Goal: Task Accomplishment & Management: Complete application form

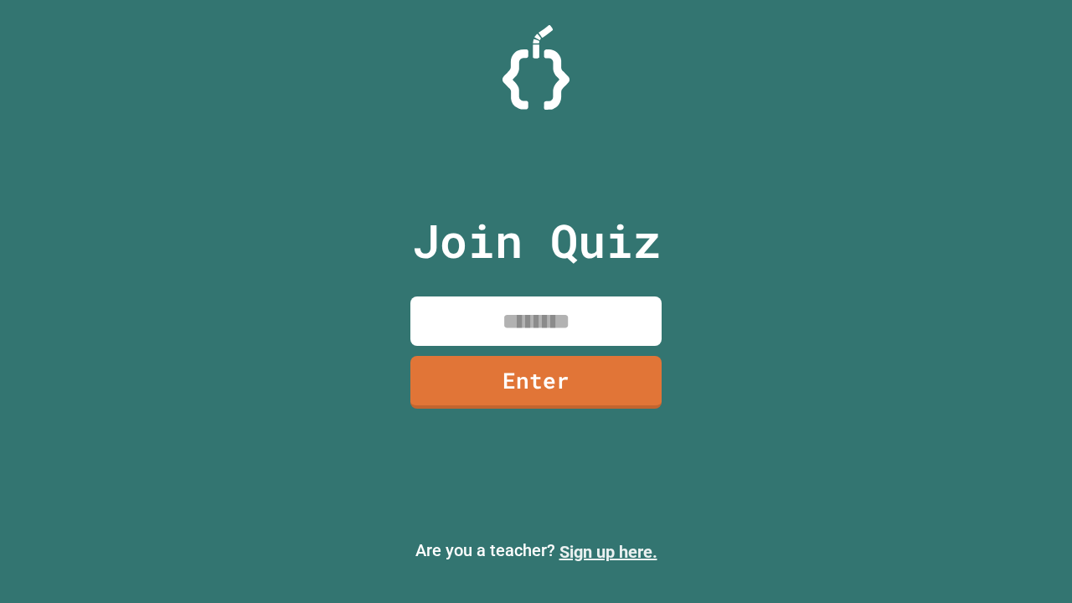
click at [608, 552] on link "Sign up here." at bounding box center [608, 552] width 98 height 20
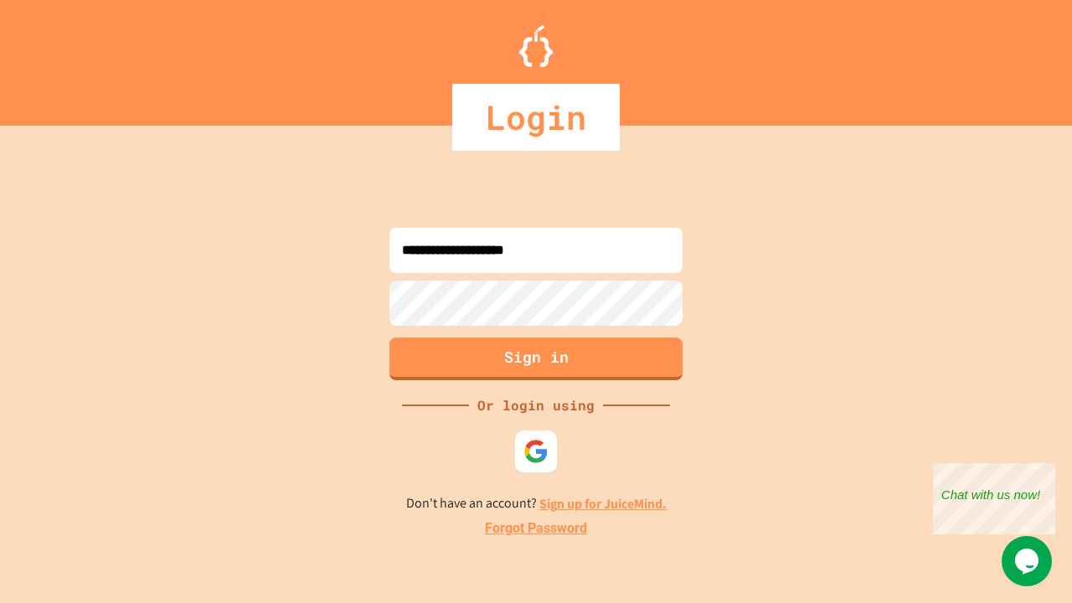
type input "**********"
